Goal: Transaction & Acquisition: Purchase product/service

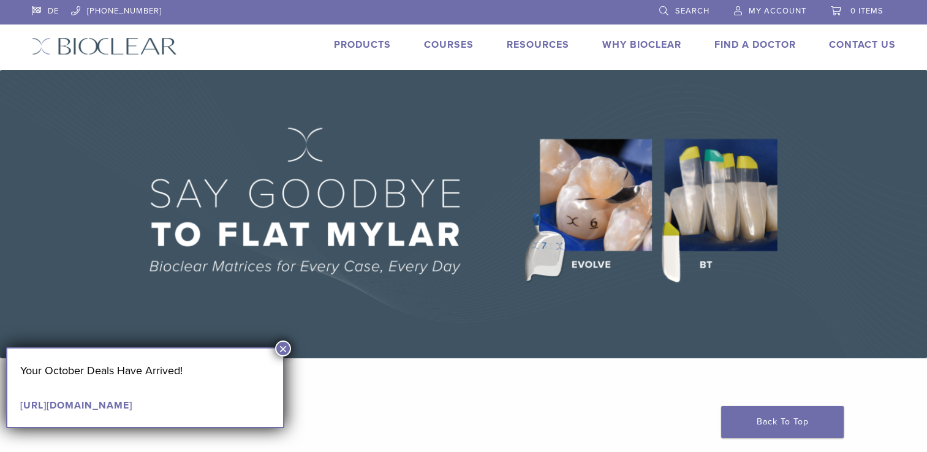
click at [358, 46] on link "Products" at bounding box center [362, 45] width 57 height 12
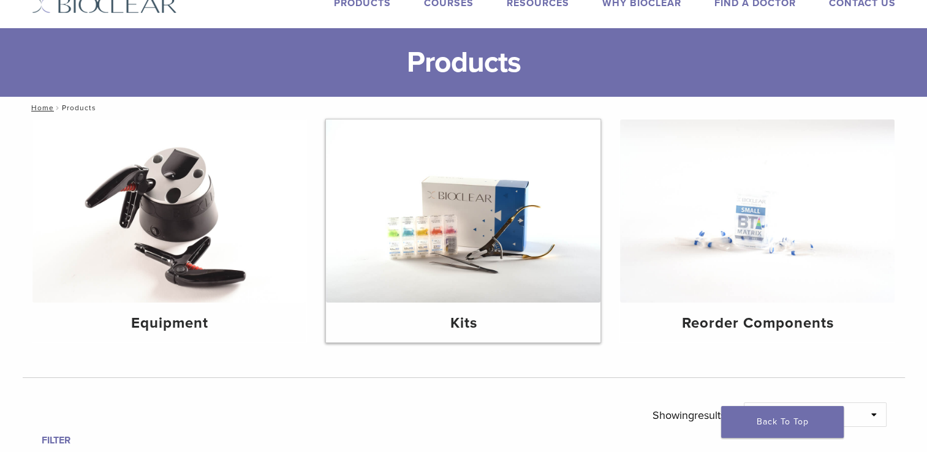
scroll to position [61, 0]
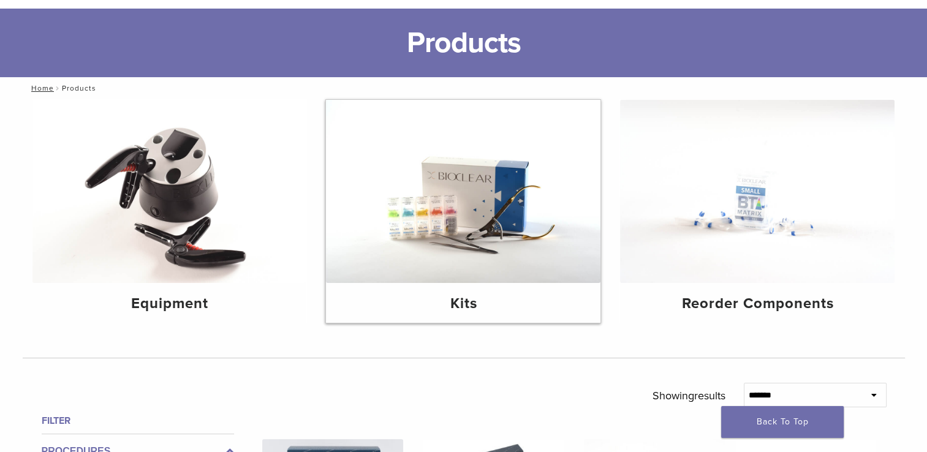
click at [381, 246] on img at bounding box center [463, 191] width 274 height 183
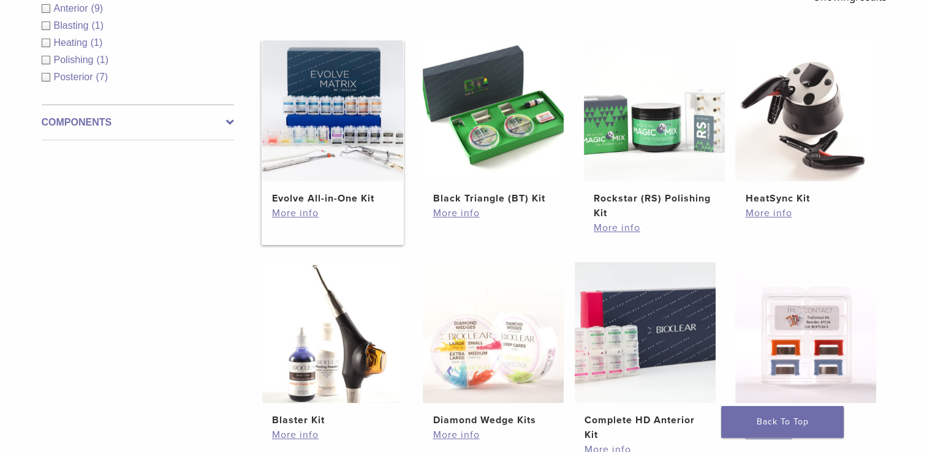
scroll to position [306, 0]
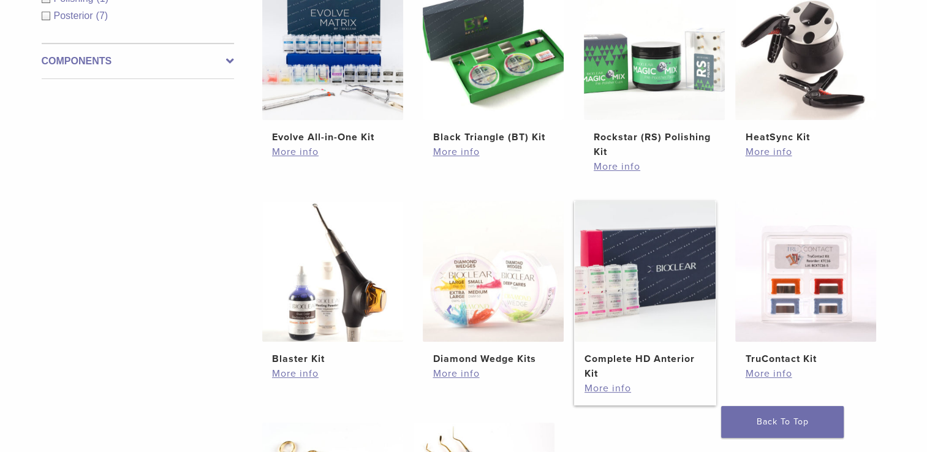
click at [653, 310] on img at bounding box center [645, 271] width 141 height 141
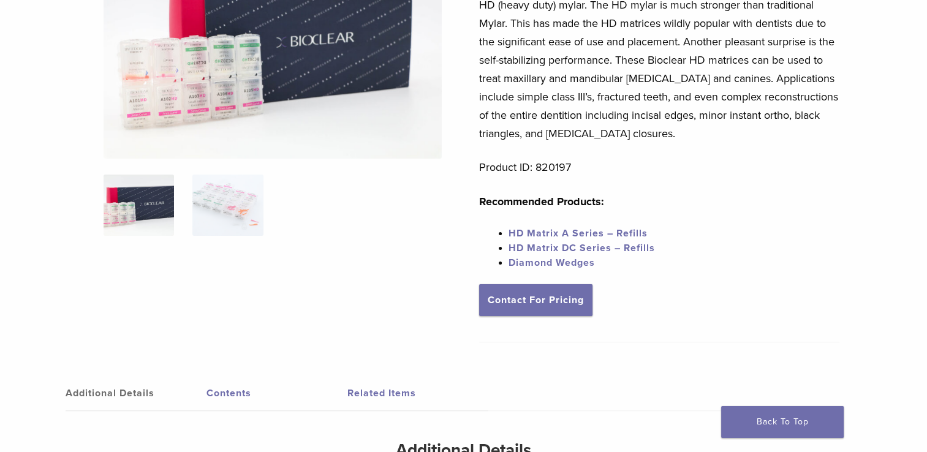
scroll to position [184, 0]
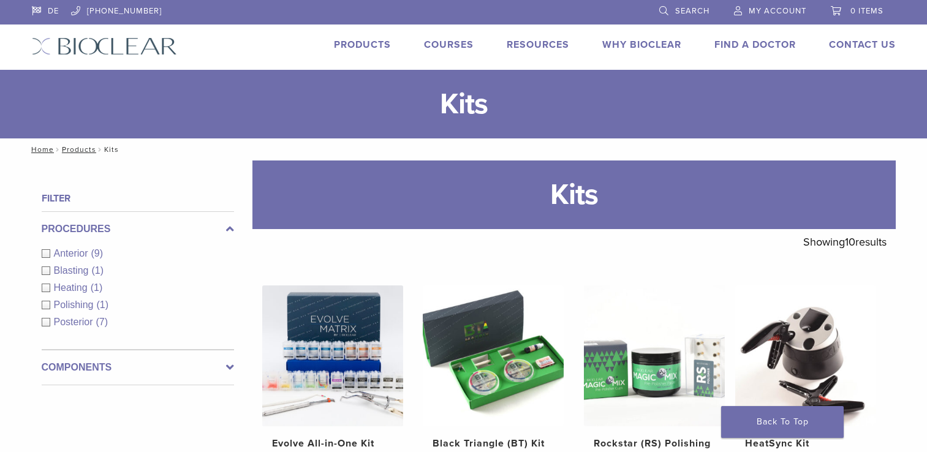
scroll to position [306, 0]
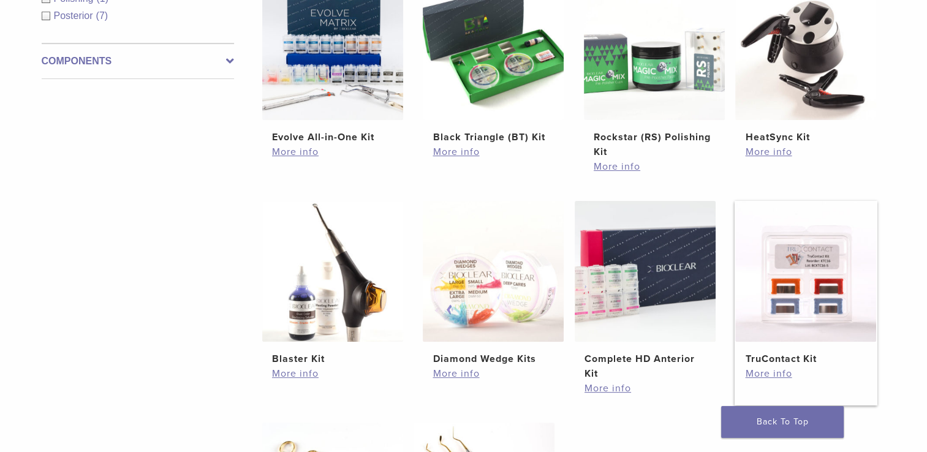
click at [797, 284] on img at bounding box center [805, 271] width 141 height 141
